Goal: Information Seeking & Learning: Learn about a topic

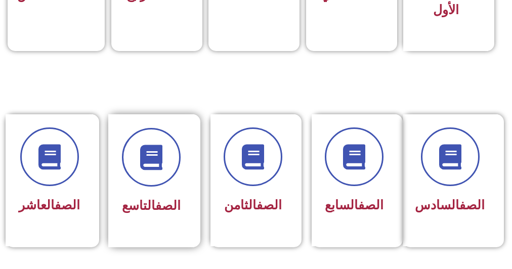
scroll to position [486, 0]
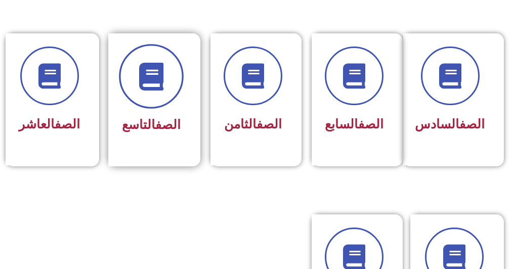
click at [130, 67] on span at bounding box center [151, 77] width 65 height 65
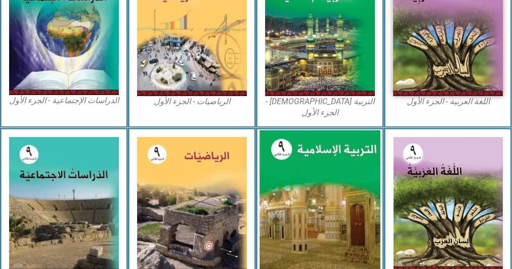
scroll to position [484, 0]
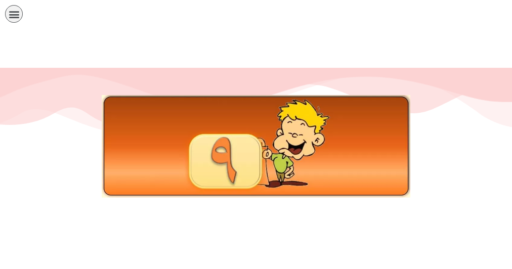
scroll to position [162, 0]
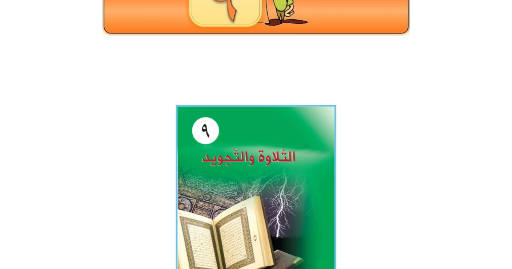
click at [225, 234] on img at bounding box center [256, 202] width 160 height 194
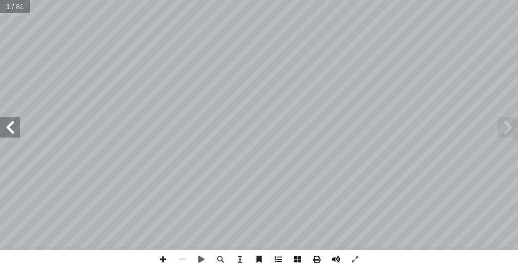
click at [335, 261] on span at bounding box center [335, 259] width 19 height 19
click at [13, 122] on span at bounding box center [10, 127] width 20 height 20
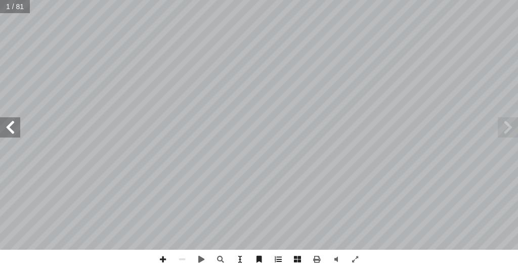
click at [13, 122] on span at bounding box center [10, 127] width 20 height 20
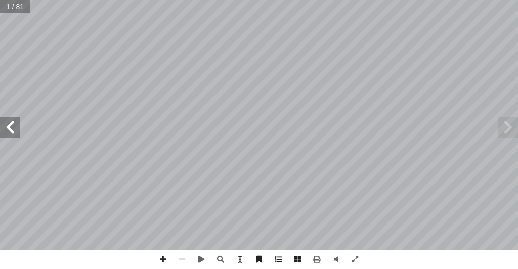
click at [11, 121] on span at bounding box center [10, 127] width 20 height 20
click at [9, 121] on span at bounding box center [10, 127] width 20 height 20
click at [8, 121] on span at bounding box center [10, 127] width 20 height 20
click at [6, 121] on span at bounding box center [10, 127] width 20 height 20
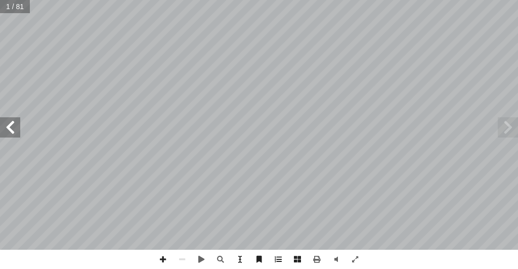
click at [6, 121] on span at bounding box center [10, 127] width 20 height 20
click at [3, 123] on span at bounding box center [10, 127] width 20 height 20
click at [8, 134] on span at bounding box center [10, 127] width 20 height 20
click at [8, 128] on span at bounding box center [10, 127] width 20 height 20
click at [4, 127] on span at bounding box center [10, 127] width 20 height 20
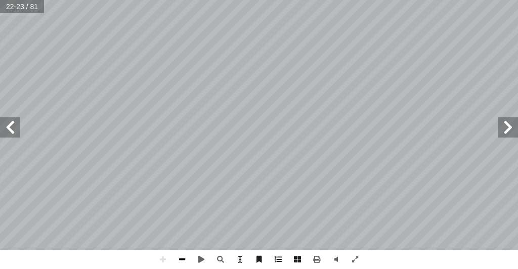
click at [184, 257] on span at bounding box center [181, 259] width 19 height 19
click at [326, 249] on div "١ 8 رس الرابع َّ الد ق ْ ل َ ني: الح � ّ ج الث المخر ) ١٠ - ١ ورى ( ّ [DEMOGRAP…" at bounding box center [259, 134] width 518 height 269
click at [184, 254] on span at bounding box center [181, 259] width 19 height 19
